Goal: Transaction & Acquisition: Purchase product/service

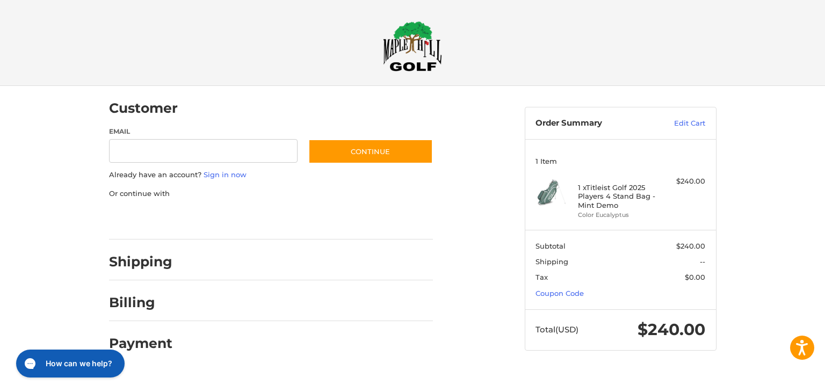
click at [699, 372] on div at bounding box center [412, 372] width 825 height 0
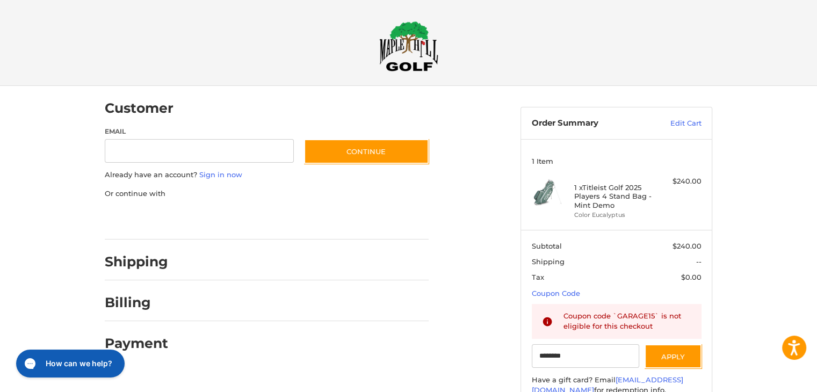
type input "********"
